Goal: Find specific fact

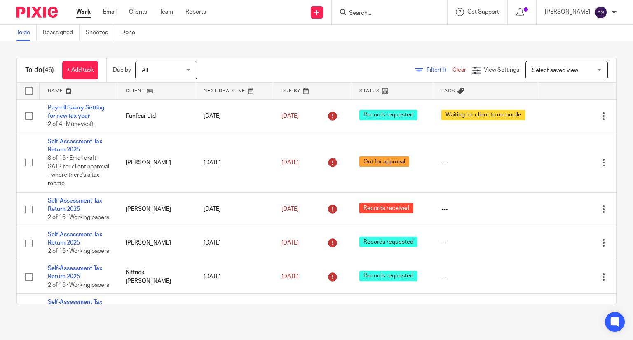
click at [365, 16] on input "Search" at bounding box center [385, 13] width 74 height 7
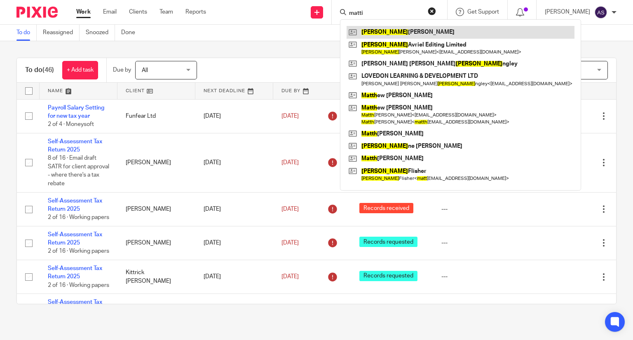
type input "matti"
click at [413, 33] on link at bounding box center [461, 32] width 228 height 12
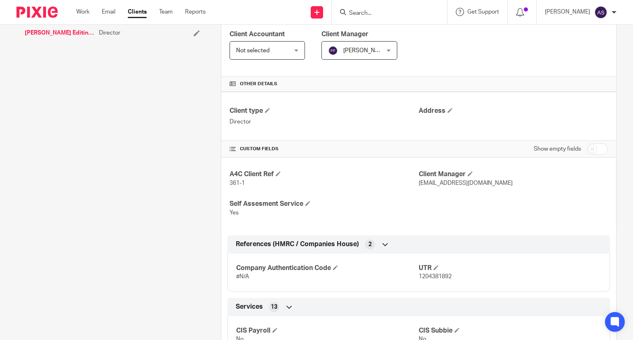
scroll to position [206, 0]
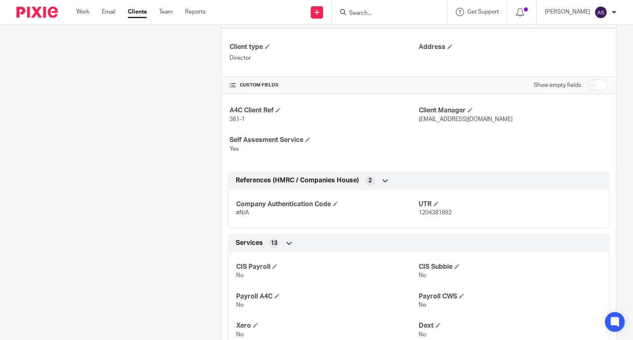
click at [425, 213] on span "1204381892" at bounding box center [435, 213] width 33 height 6
copy span "1204381892"
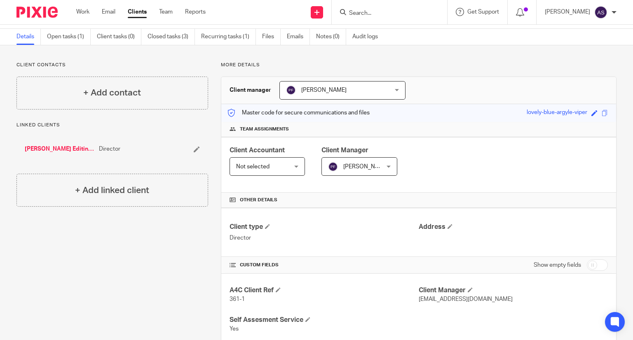
scroll to position [0, 0]
